Goal: Task Accomplishment & Management: Manage account settings

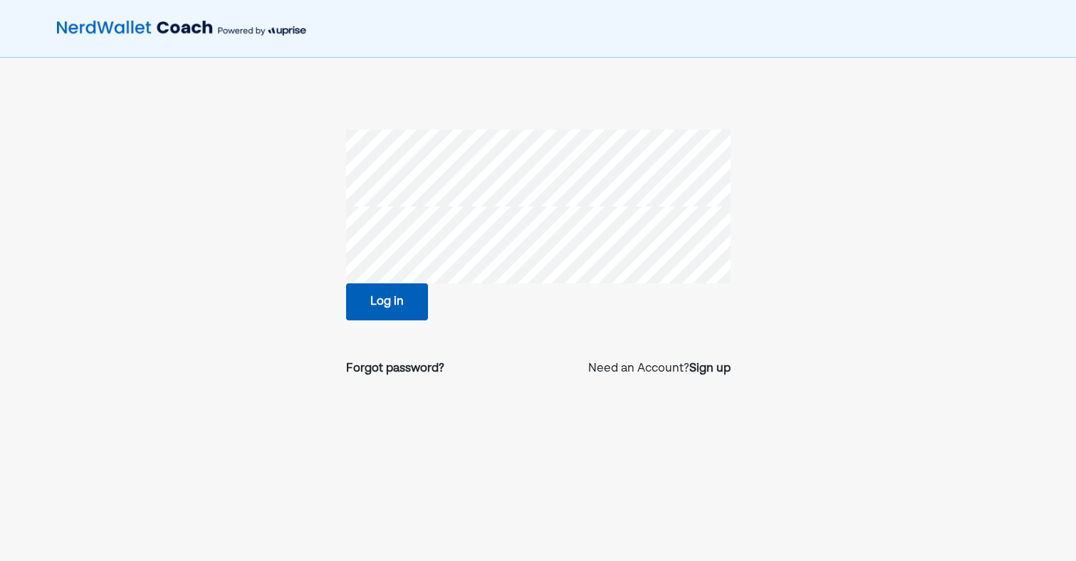
click at [381, 309] on button "Log in" at bounding box center [387, 301] width 82 height 37
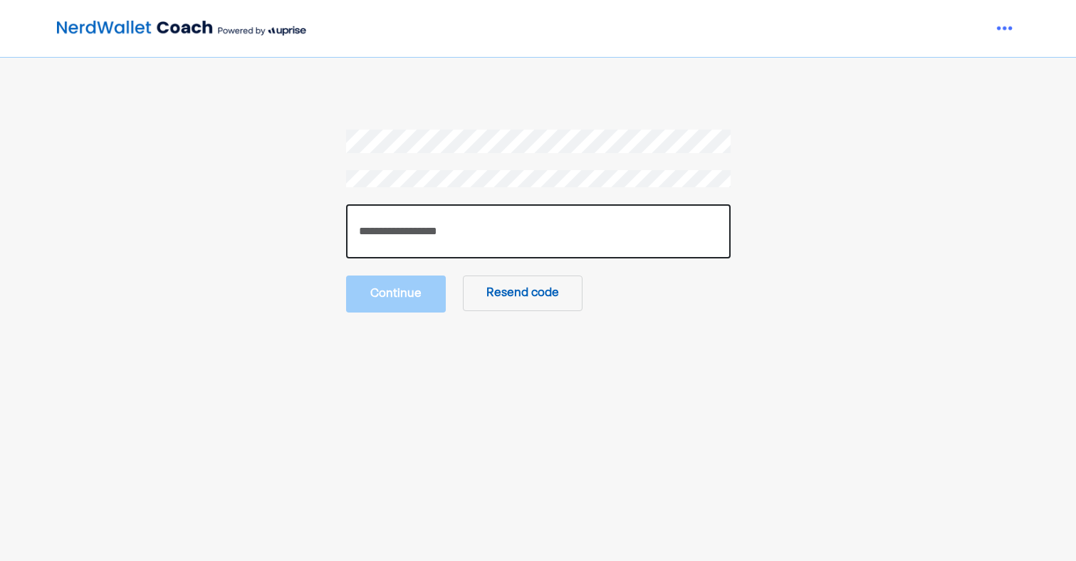
click at [446, 229] on input "number" at bounding box center [538, 231] width 384 height 54
click at [485, 250] on input "number" at bounding box center [538, 231] width 384 height 54
paste input "******"
type input "******"
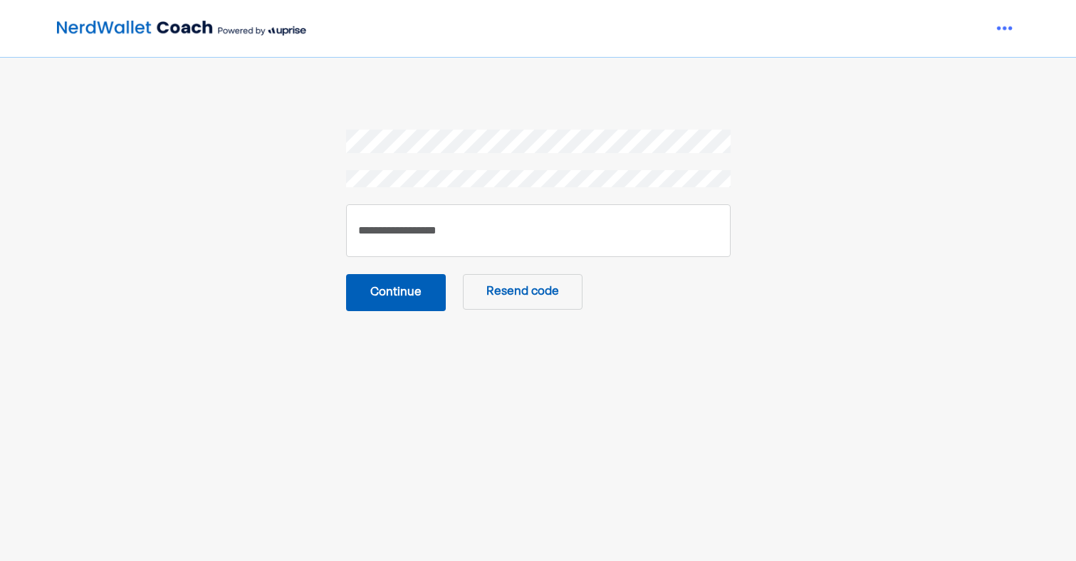
click at [368, 293] on button "Continue" at bounding box center [396, 292] width 100 height 37
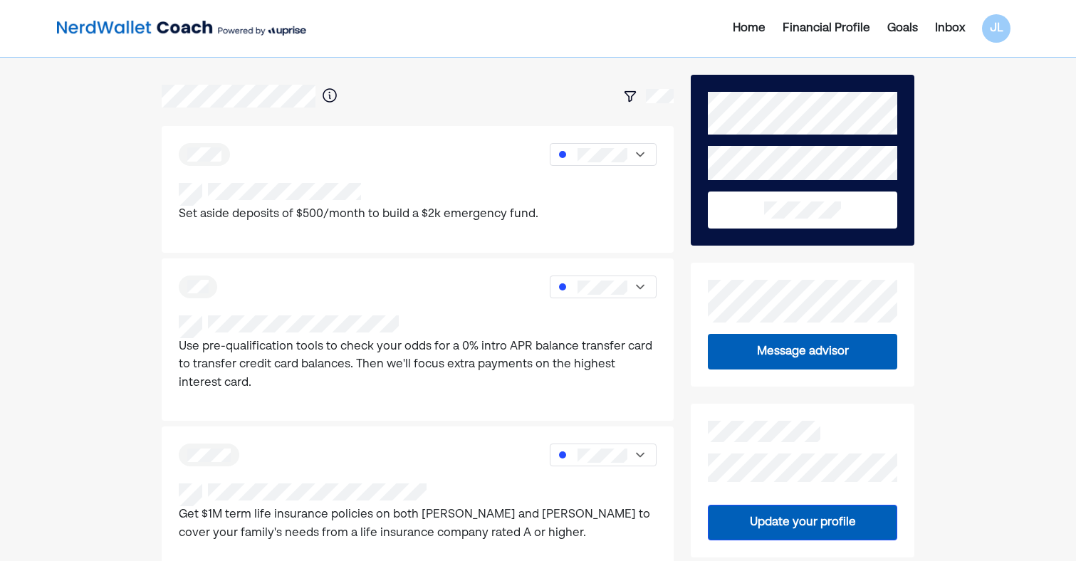
click at [948, 19] on div "Home Financial Profile Goals Inbox JL" at bounding box center [860, 28] width 318 height 28
click at [348, 366] on p "Use pre-qualification tools to check your odds for a 0% intro APR balance trans…" at bounding box center [418, 365] width 478 height 55
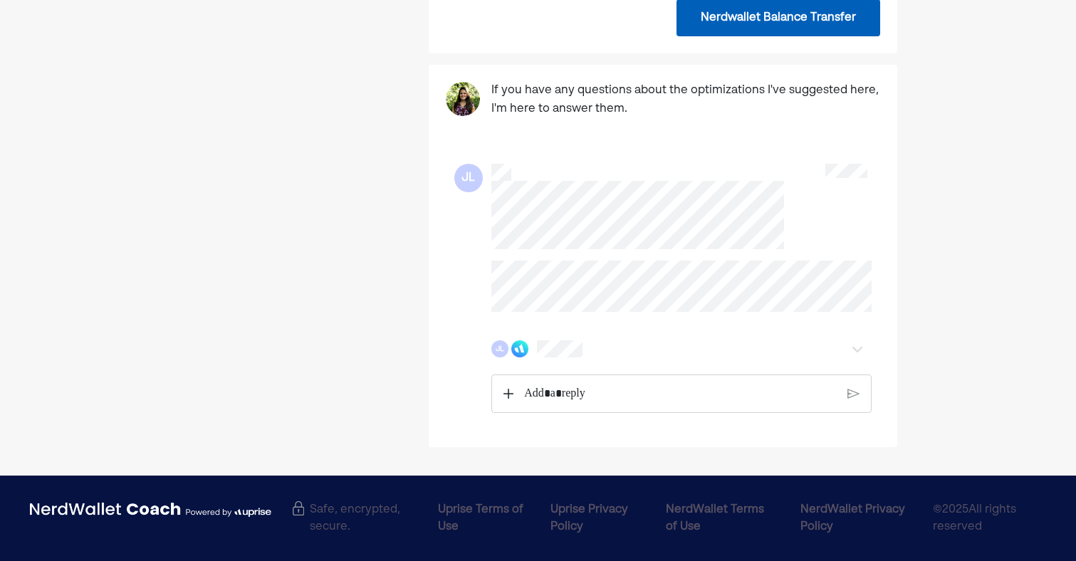
click at [546, 394] on p "Rich Text Editor. Editing area: main" at bounding box center [680, 393] width 313 height 19
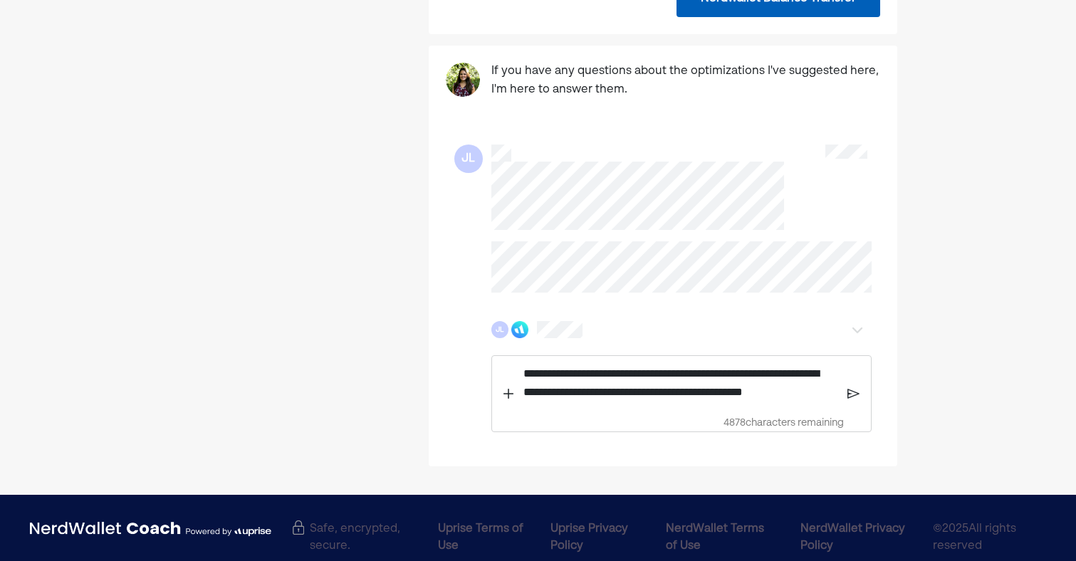
click at [832, 401] on p "**********" at bounding box center [680, 383] width 314 height 36
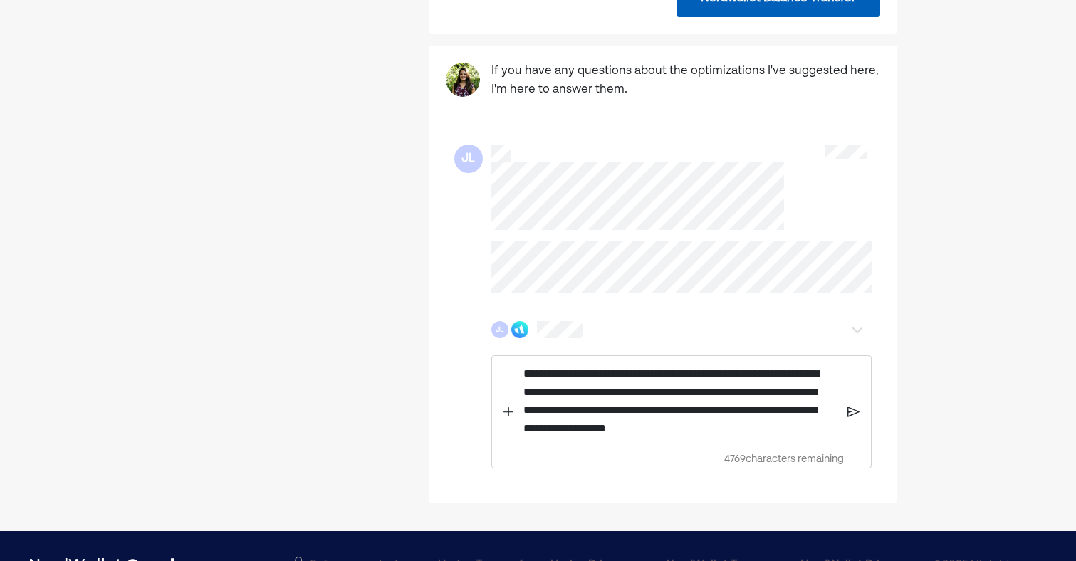
click at [854, 432] on div "**********" at bounding box center [681, 411] width 380 height 113
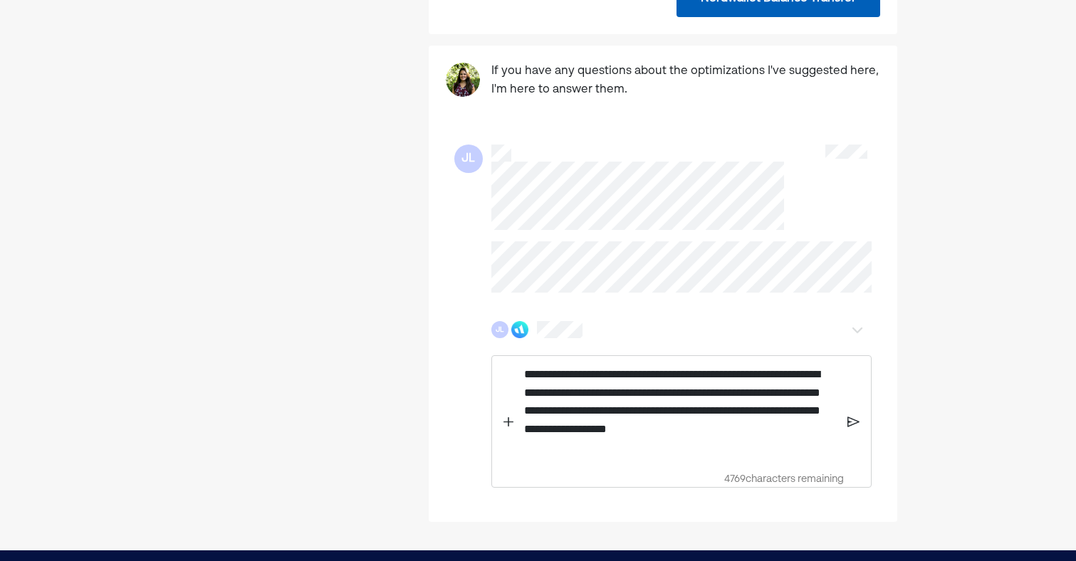
click at [842, 446] on div "**********" at bounding box center [681, 411] width 328 height 110
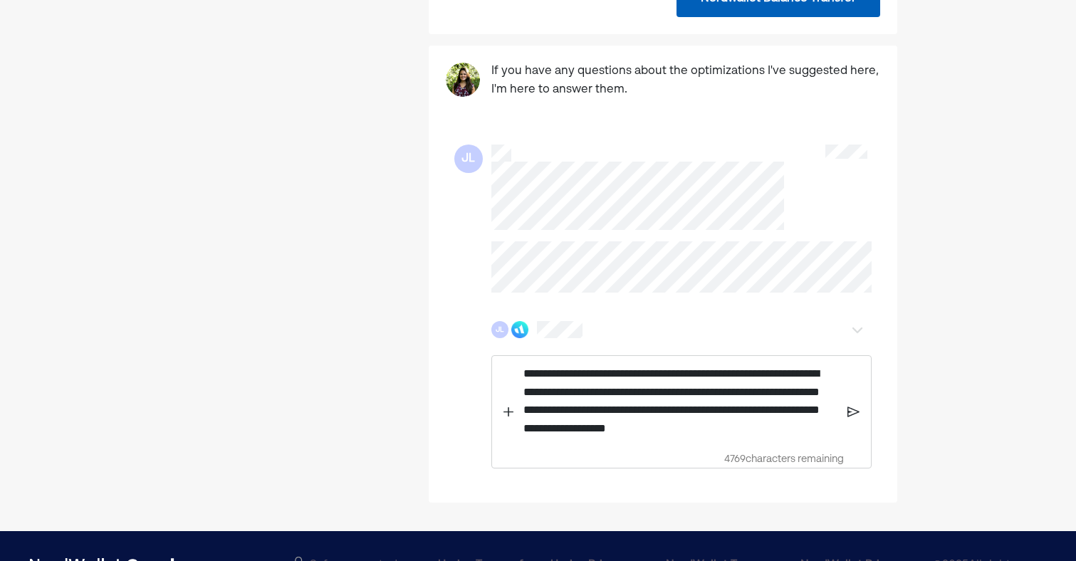
click at [849, 419] on img at bounding box center [853, 412] width 12 height 13
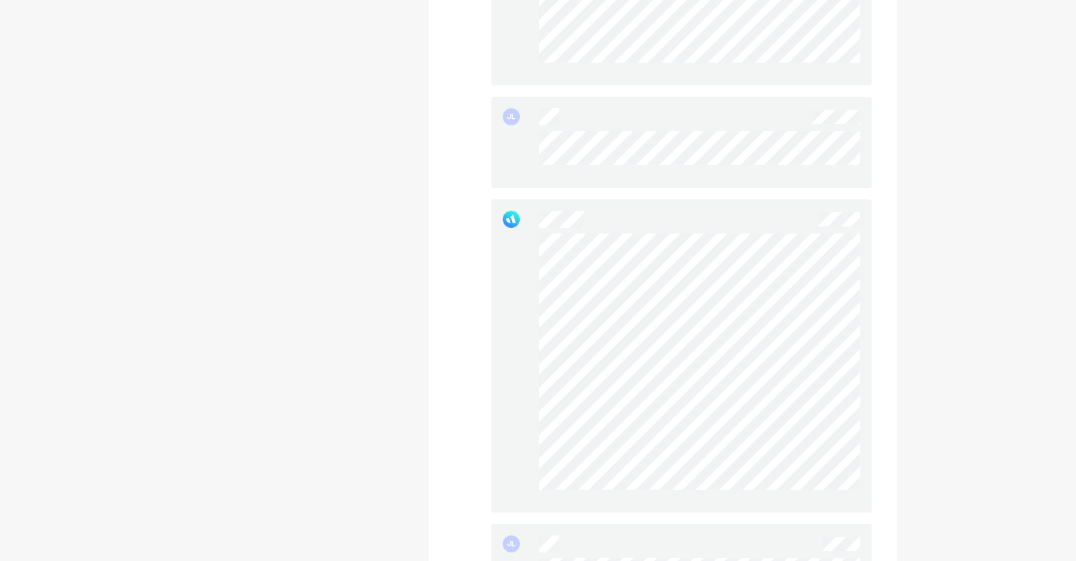
scroll to position [1321, 0]
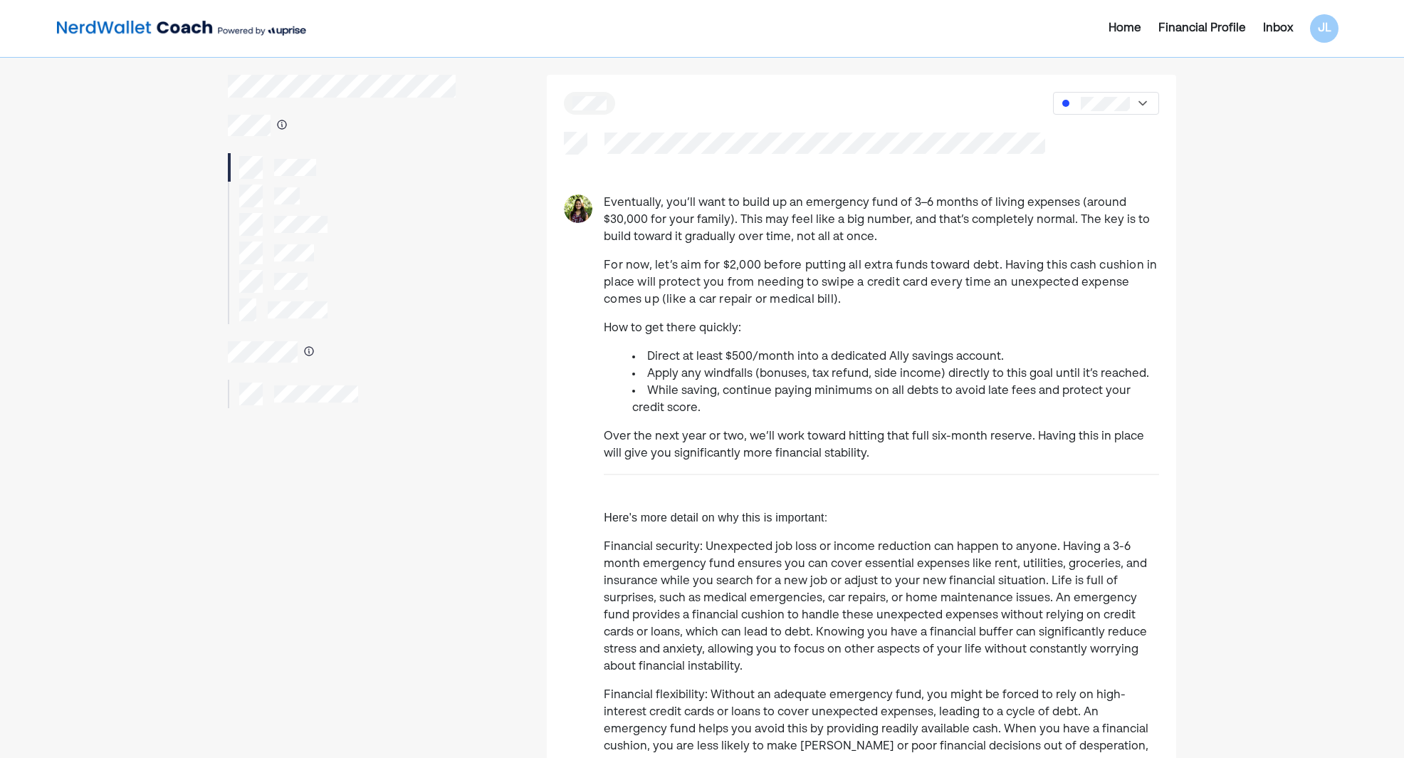
click at [137, 23] on img at bounding box center [181, 28] width 249 height 28
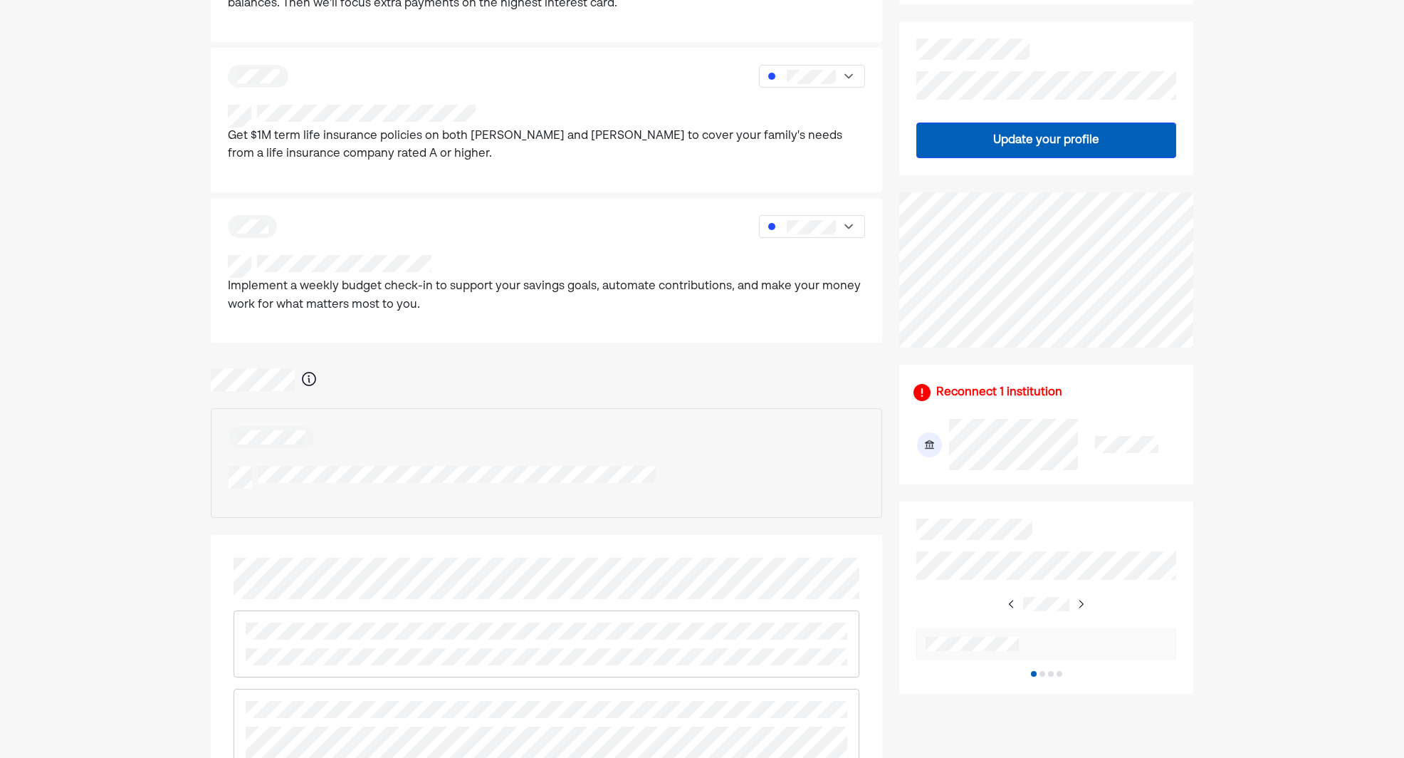
scroll to position [427, 0]
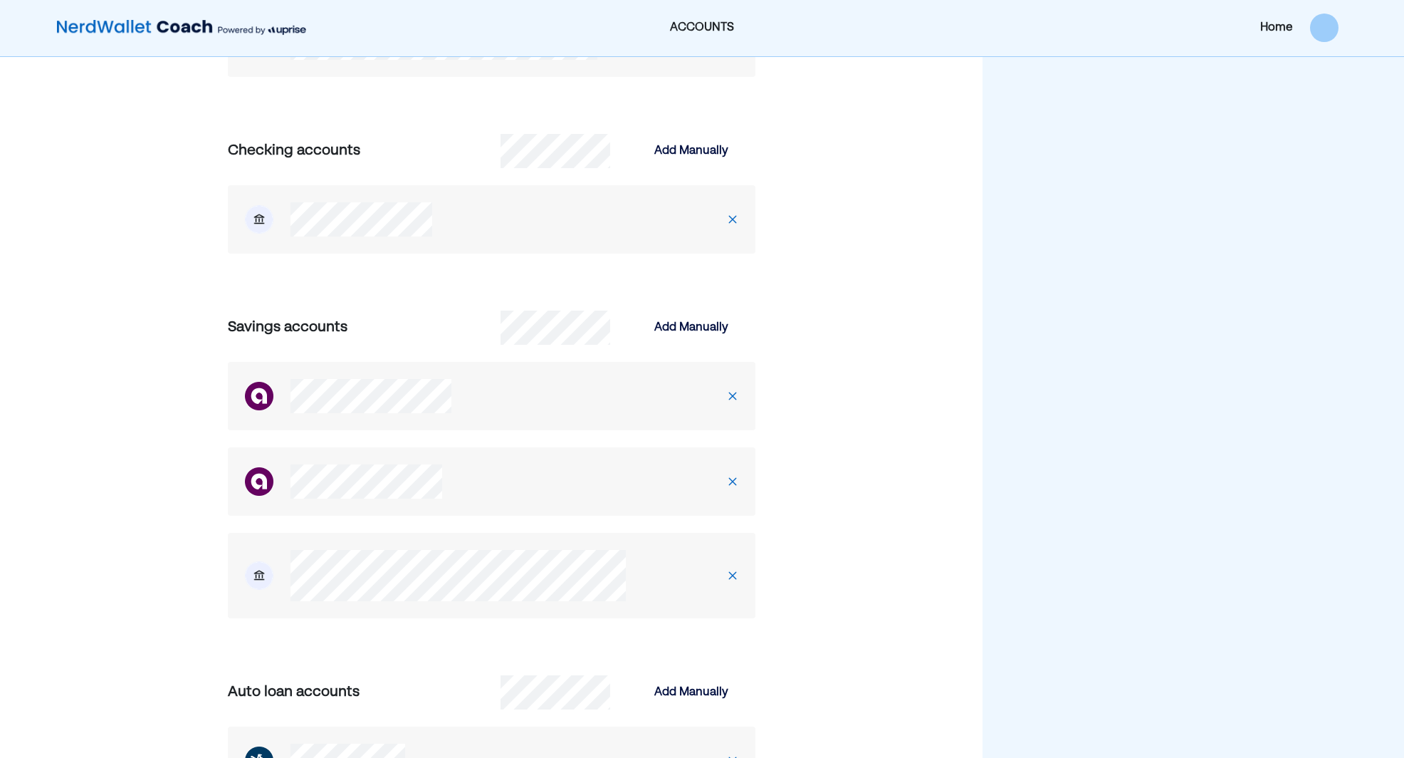
scroll to position [1139, 0]
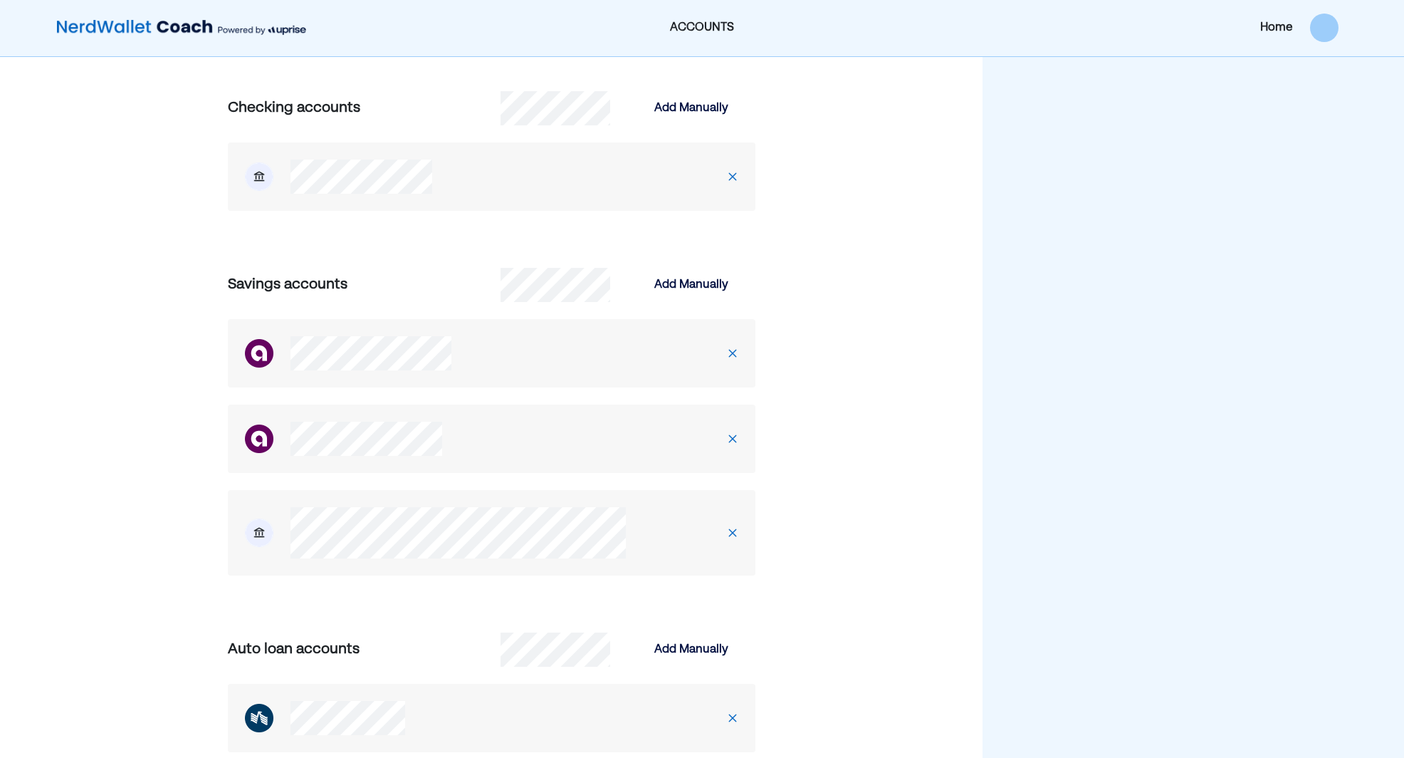
click at [96, 691] on div "Personal Accounts Business Accounts Update your personal bank account details T…" at bounding box center [491, 340] width 983 height 2842
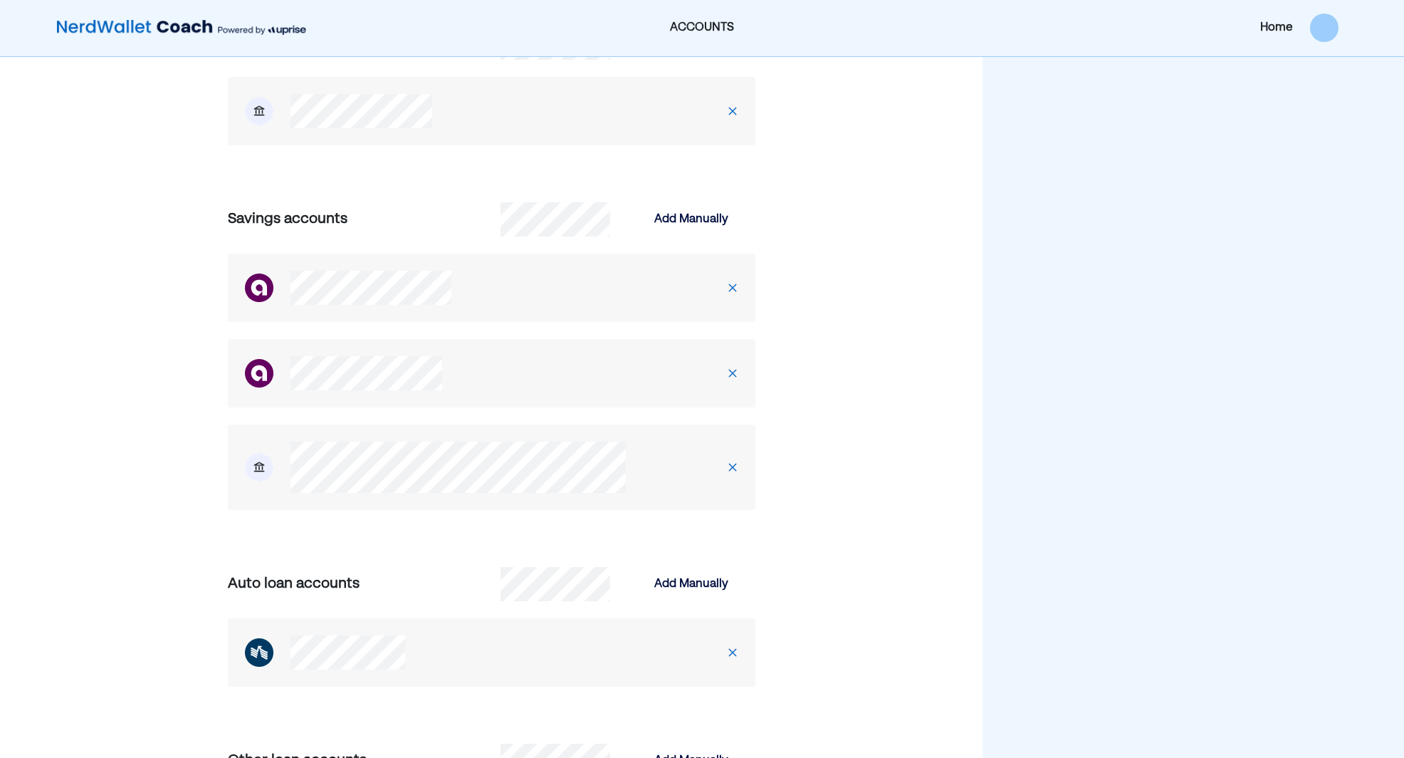
scroll to position [1210, 0]
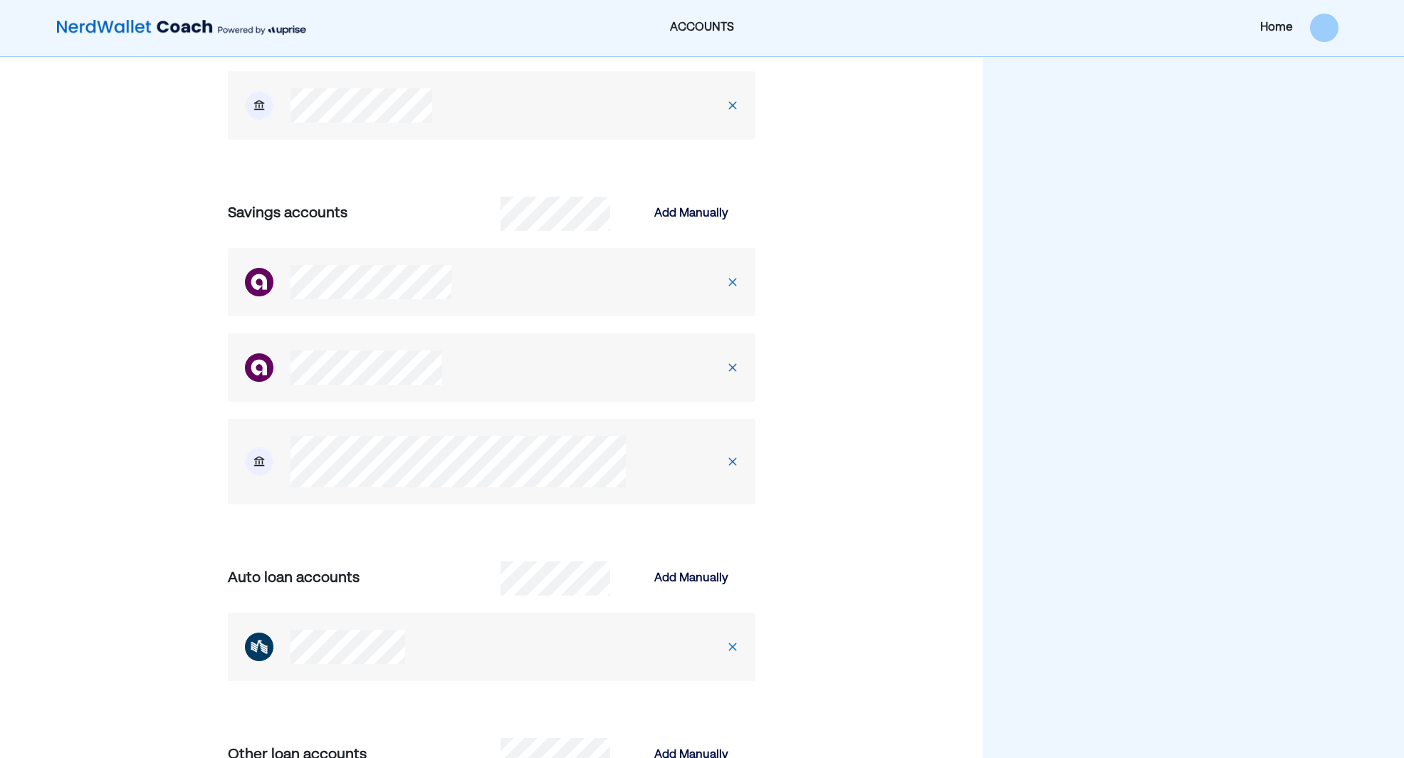
click at [125, 36] on img at bounding box center [181, 28] width 249 height 28
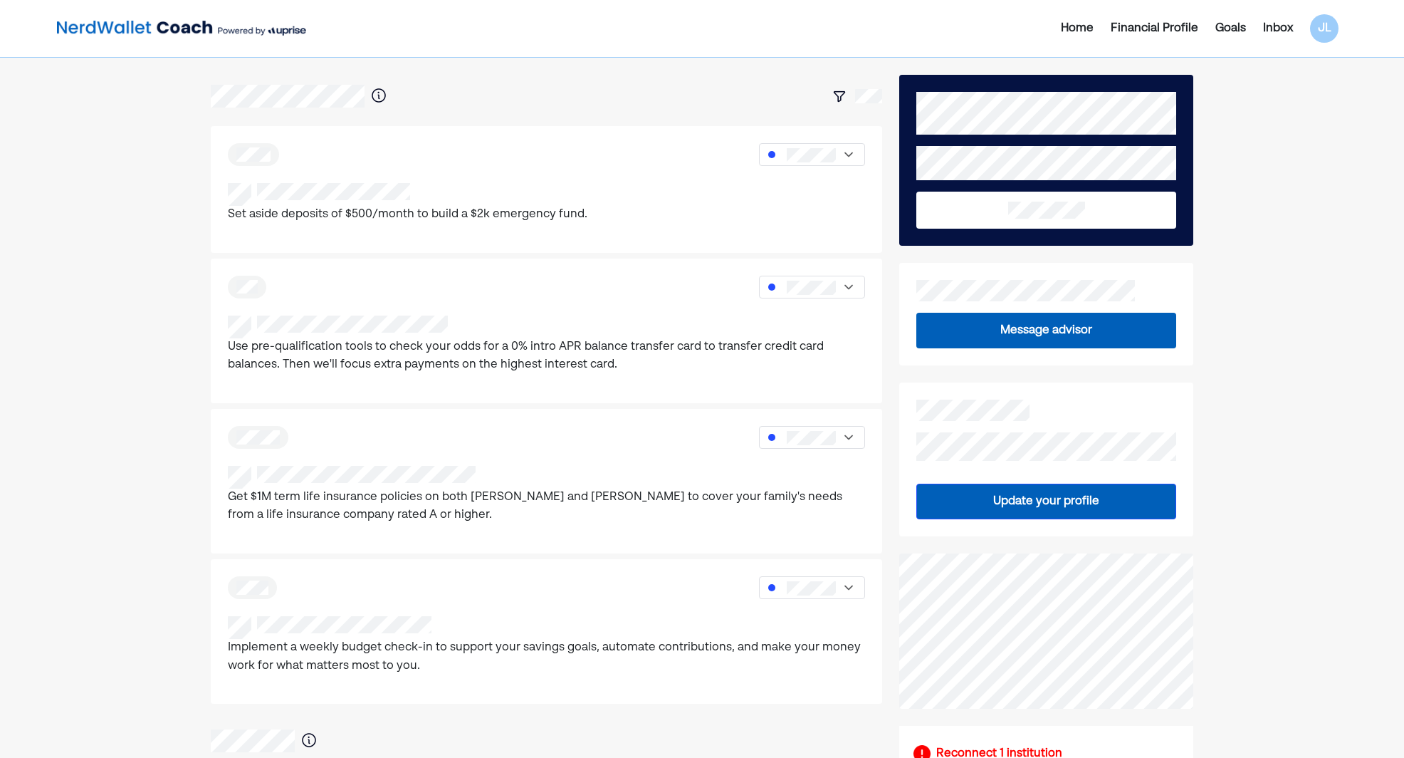
click at [90, 503] on div "Home Financial Profile Goals Inbox JL Set aside deposits of $500/month to build…" at bounding box center [702, 761] width 1404 height 1522
click at [127, 751] on div "Home Financial Profile Goals Inbox JL Set aside deposits of $500/month to build…" at bounding box center [702, 761] width 1404 height 1522
click at [1050, 498] on button "Update your profile" at bounding box center [1046, 501] width 260 height 36
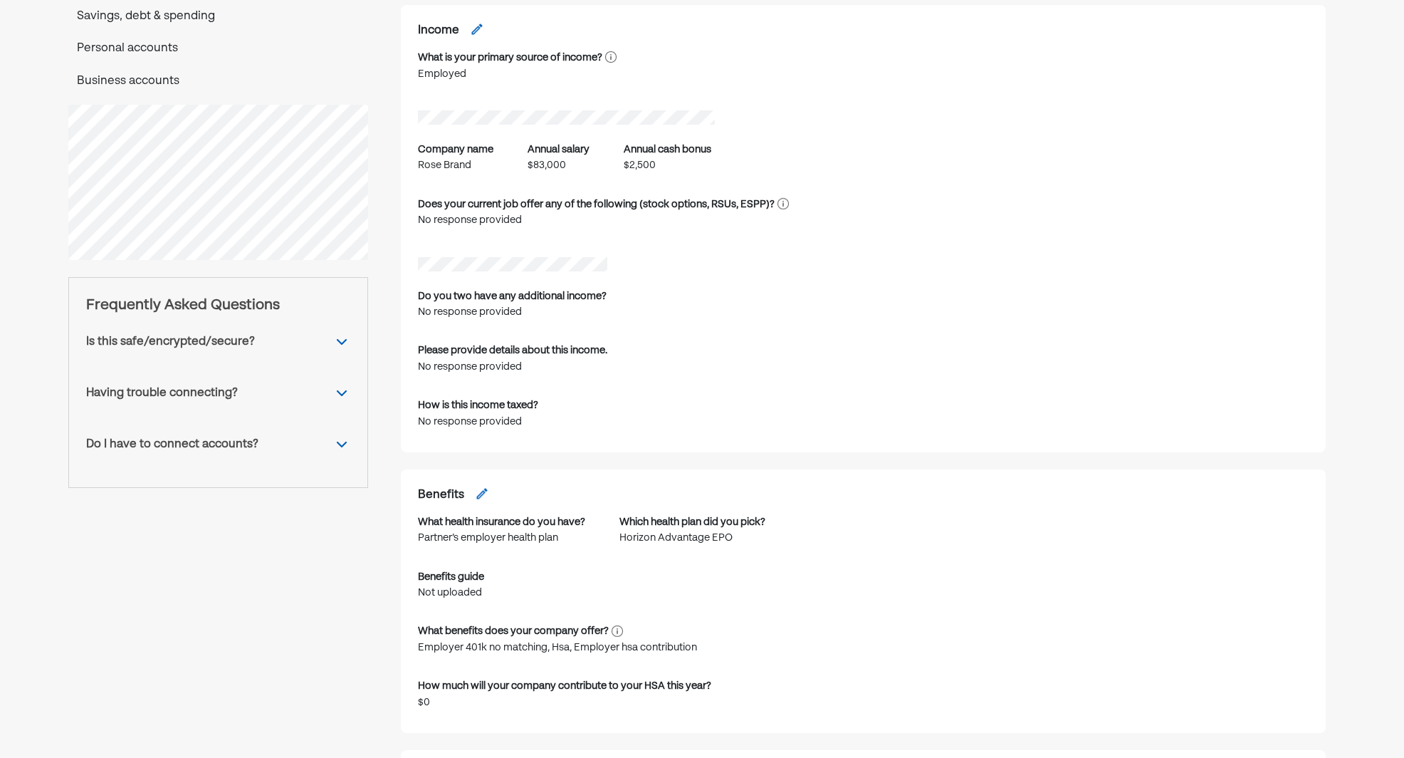
click at [110, 41] on p "Personal accounts" at bounding box center [218, 49] width 300 height 19
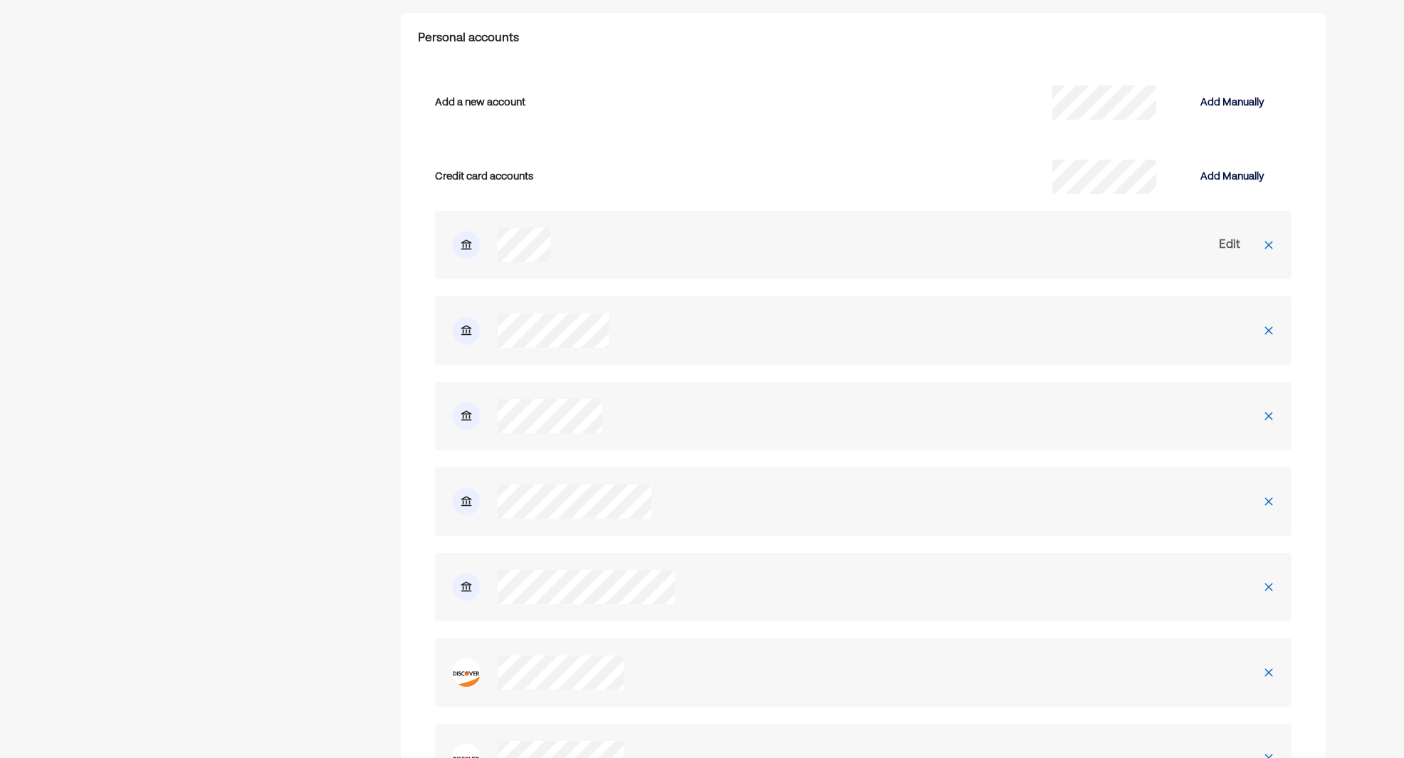
scroll to position [3131, 0]
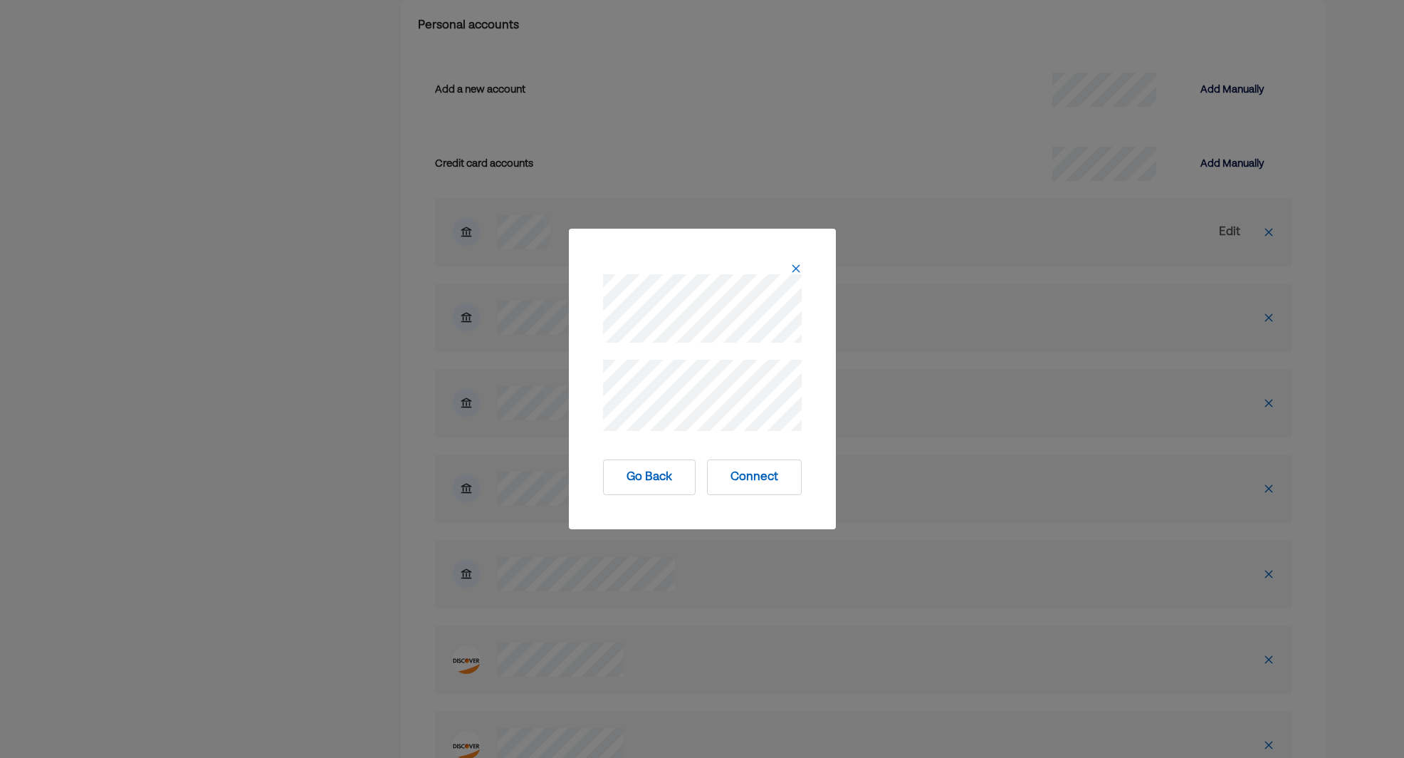
click at [755, 473] on button "Connect" at bounding box center [754, 477] width 95 height 36
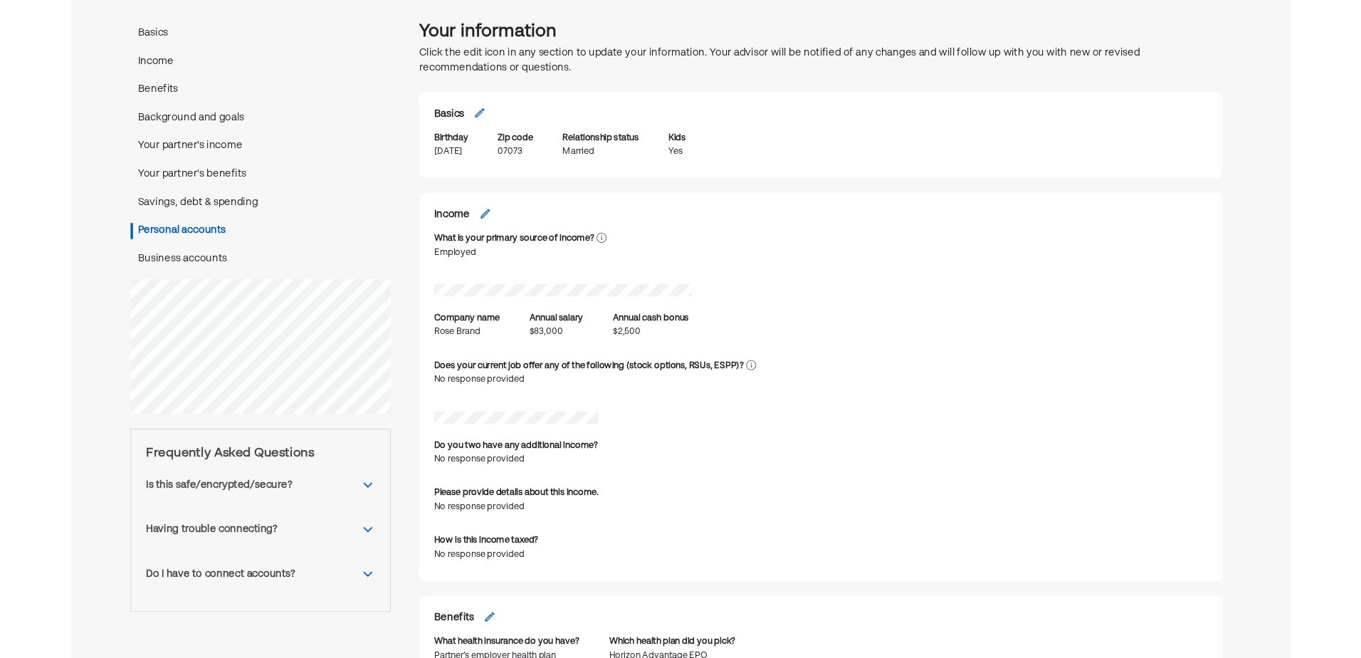
scroll to position [0, 0]
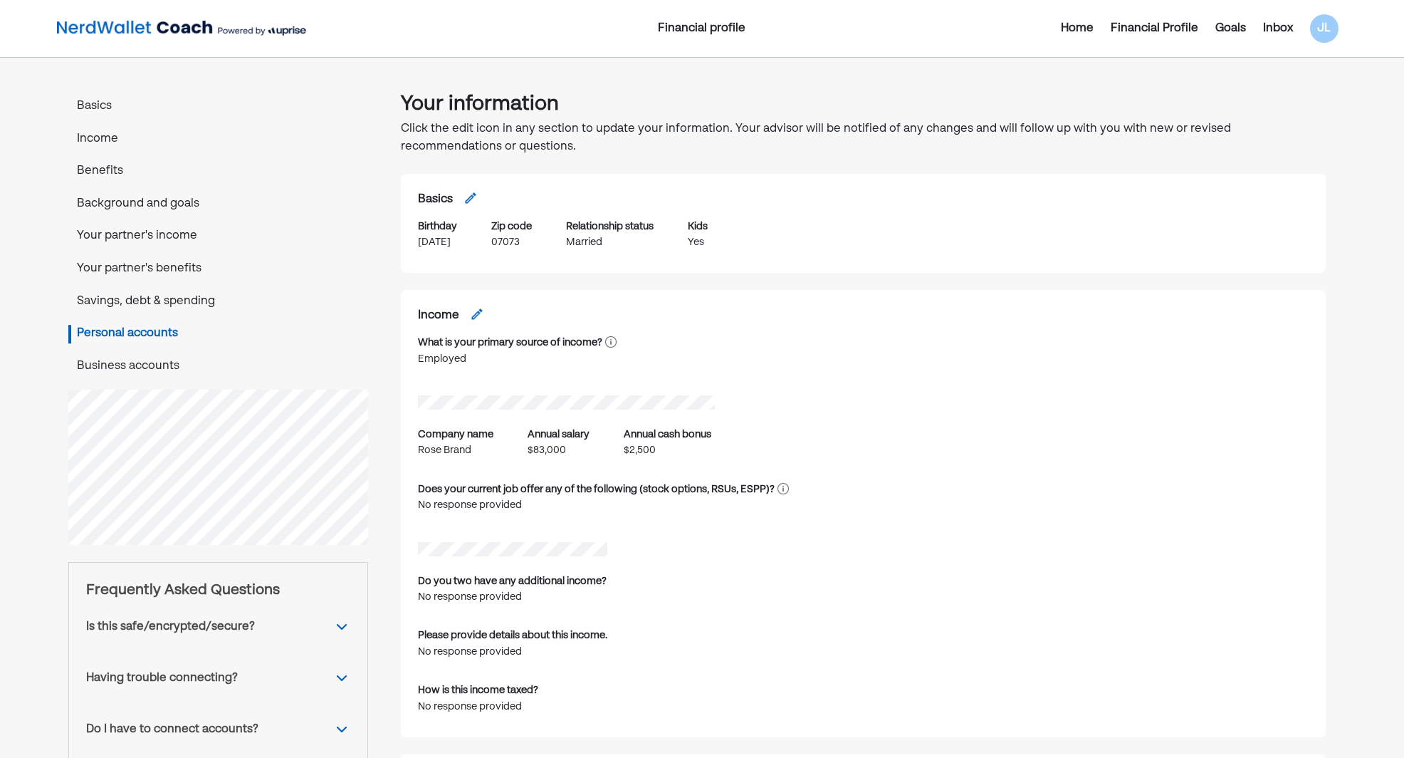
click at [137, 27] on img at bounding box center [181, 28] width 249 height 28
